Goal: Task Accomplishment & Management: Manage account settings

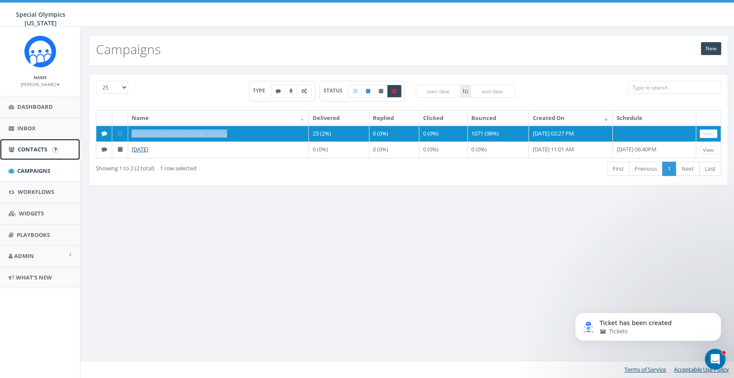
click at [25, 149] on span "Contacts" at bounding box center [33, 149] width 30 height 8
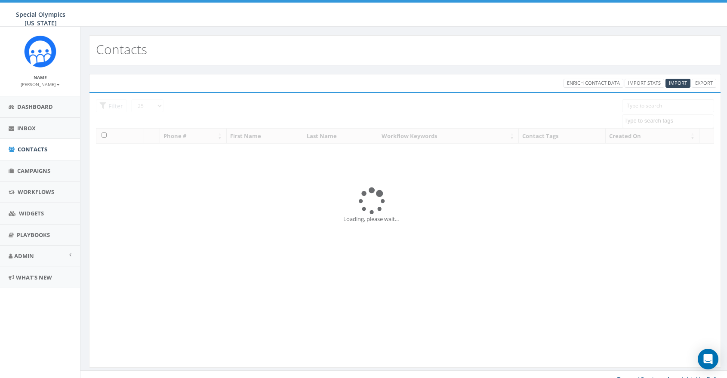
select select
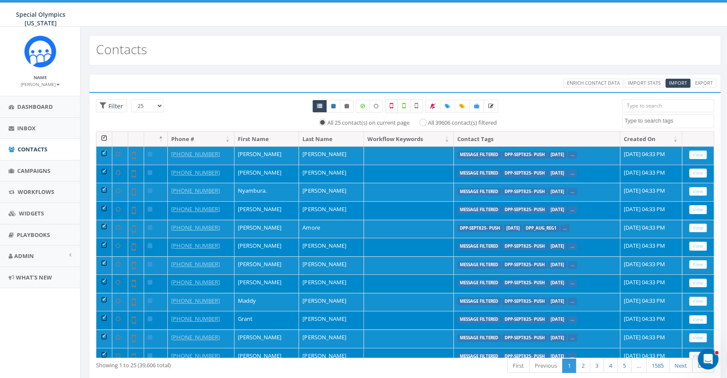
click at [392, 106] on icon at bounding box center [391, 106] width 3 height 8
checkbox input "true"
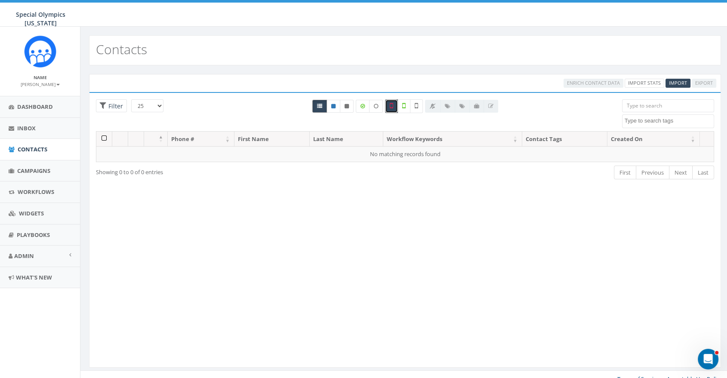
click at [320, 105] on icon at bounding box center [319, 106] width 5 height 5
radio input "true"
click at [686, 123] on textarea "Search" at bounding box center [669, 121] width 89 height 8
click at [403, 107] on icon at bounding box center [403, 106] width 3 height 8
checkbox input "true"
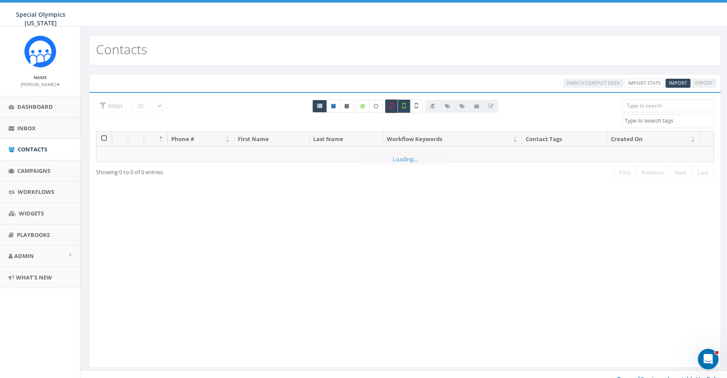
click at [389, 105] on label at bounding box center [391, 106] width 13 height 14
checkbox input "false"
click at [322, 106] on icon at bounding box center [319, 106] width 5 height 5
click at [20, 108] on span "Dashboard" at bounding box center [35, 107] width 36 height 8
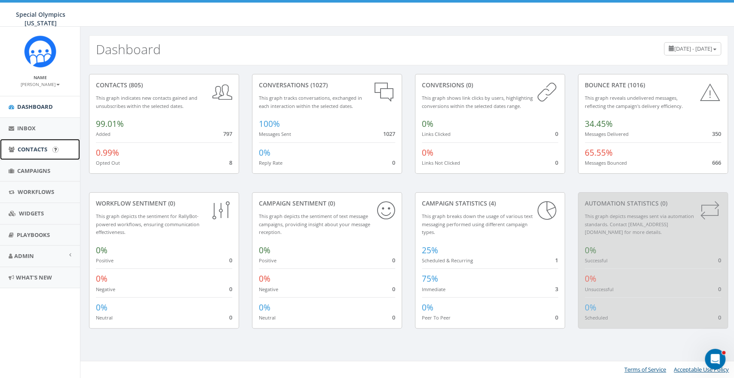
click at [38, 146] on span "Contacts" at bounding box center [33, 149] width 30 height 8
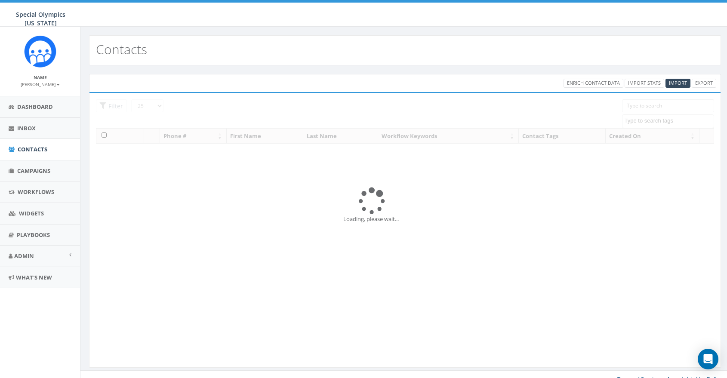
select select
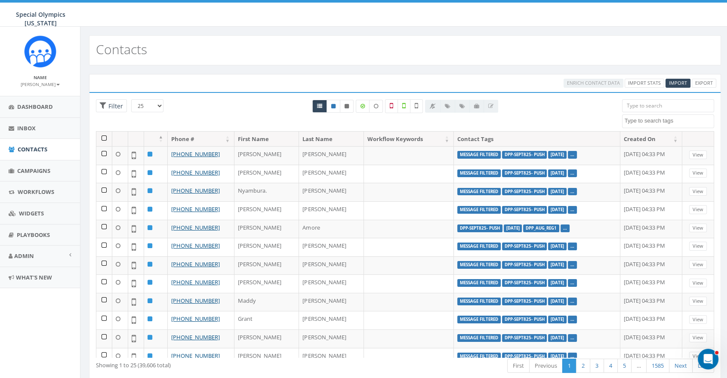
click at [102, 139] on th at bounding box center [104, 139] width 16 height 15
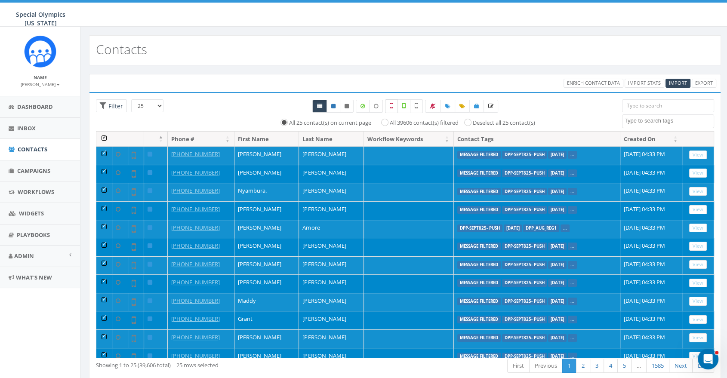
click at [390, 103] on icon at bounding box center [391, 106] width 3 height 8
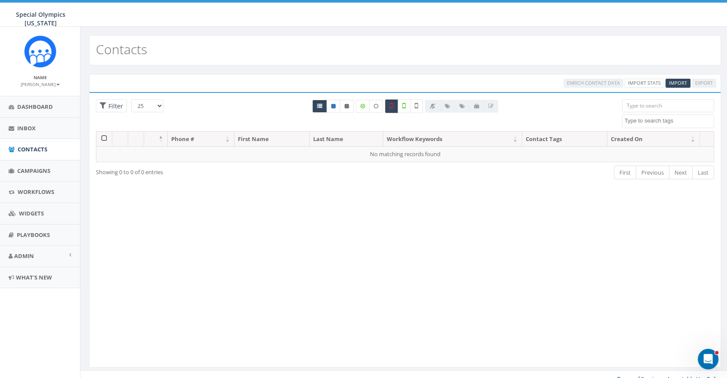
click at [389, 105] on label at bounding box center [391, 106] width 13 height 14
checkbox input "false"
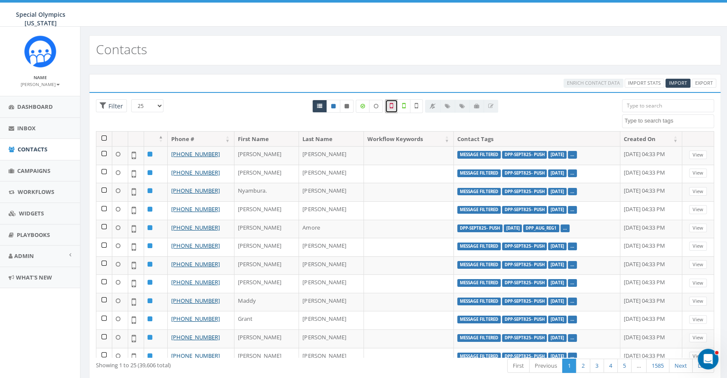
click at [107, 136] on th at bounding box center [104, 139] width 16 height 15
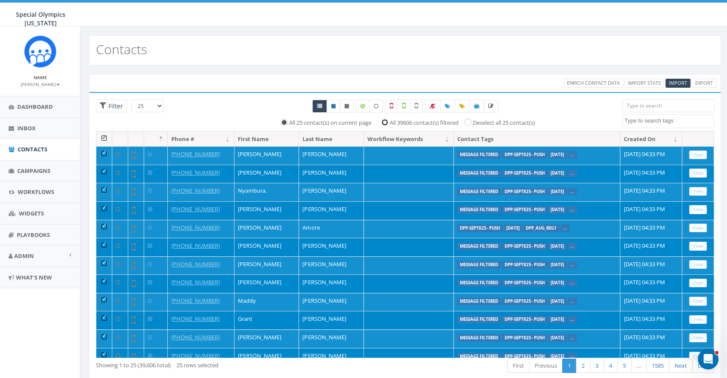
click at [385, 120] on input "All 39606 contact(s) filtered" at bounding box center [387, 122] width 6 height 6
radio input "true"
click at [393, 101] on label at bounding box center [391, 106] width 13 height 14
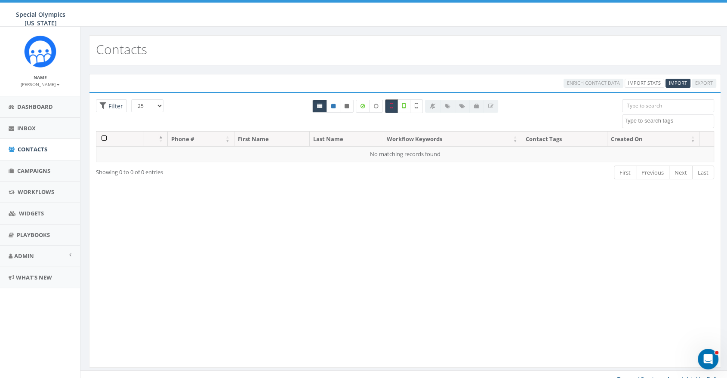
click at [392, 105] on icon at bounding box center [391, 106] width 3 height 8
checkbox input "false"
click at [413, 103] on label at bounding box center [416, 106] width 13 height 14
checkbox input "true"
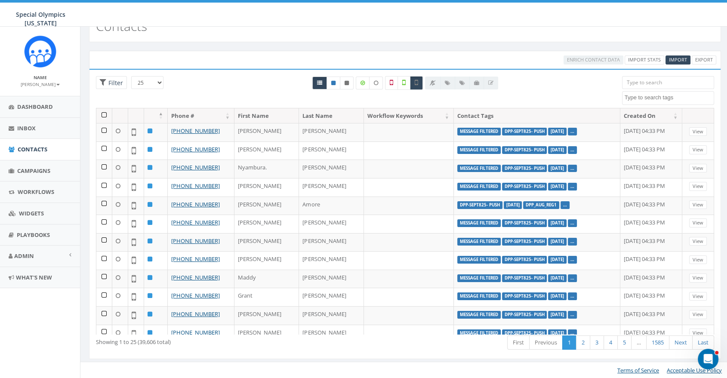
click at [105, 115] on th at bounding box center [104, 115] width 16 height 15
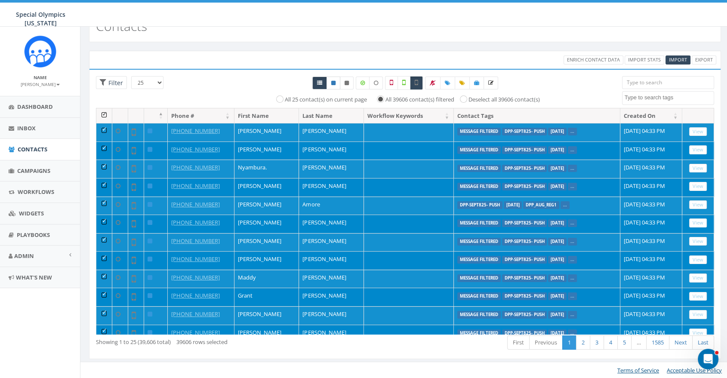
click at [334, 85] on icon at bounding box center [333, 82] width 4 height 5
radio input "true"
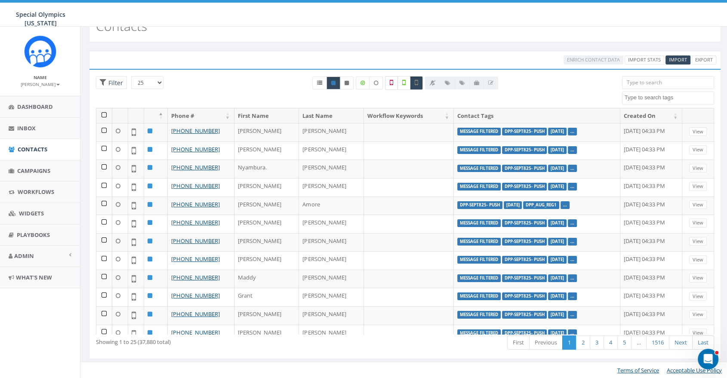
click at [389, 83] on label at bounding box center [391, 83] width 13 height 14
checkbox input "true"
click at [417, 85] on icon at bounding box center [416, 83] width 3 height 8
checkbox input "false"
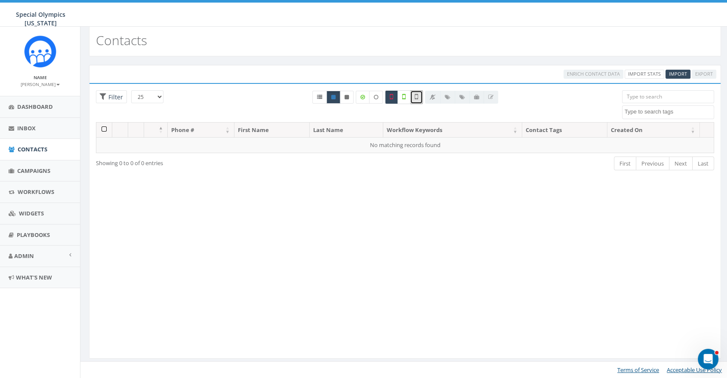
click at [398, 99] on label at bounding box center [404, 97] width 13 height 14
checkbox input "true"
click at [396, 96] on label at bounding box center [391, 97] width 13 height 14
checkbox input "false"
click at [338, 96] on link at bounding box center [334, 97] width 14 height 13
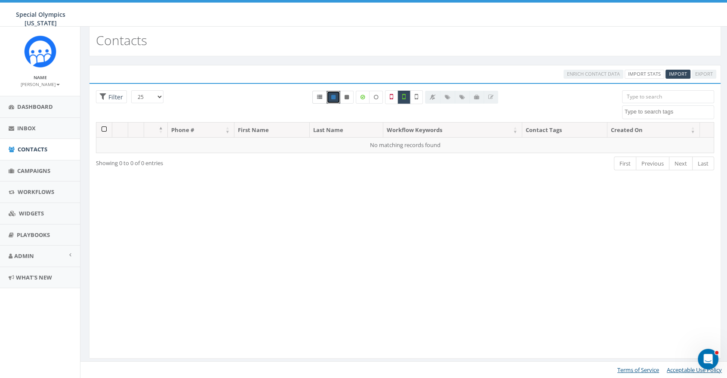
click at [315, 99] on link at bounding box center [319, 97] width 15 height 13
radio input "true"
click at [403, 94] on icon at bounding box center [403, 97] width 3 height 8
checkbox input "false"
